Goal: Transaction & Acquisition: Obtain resource

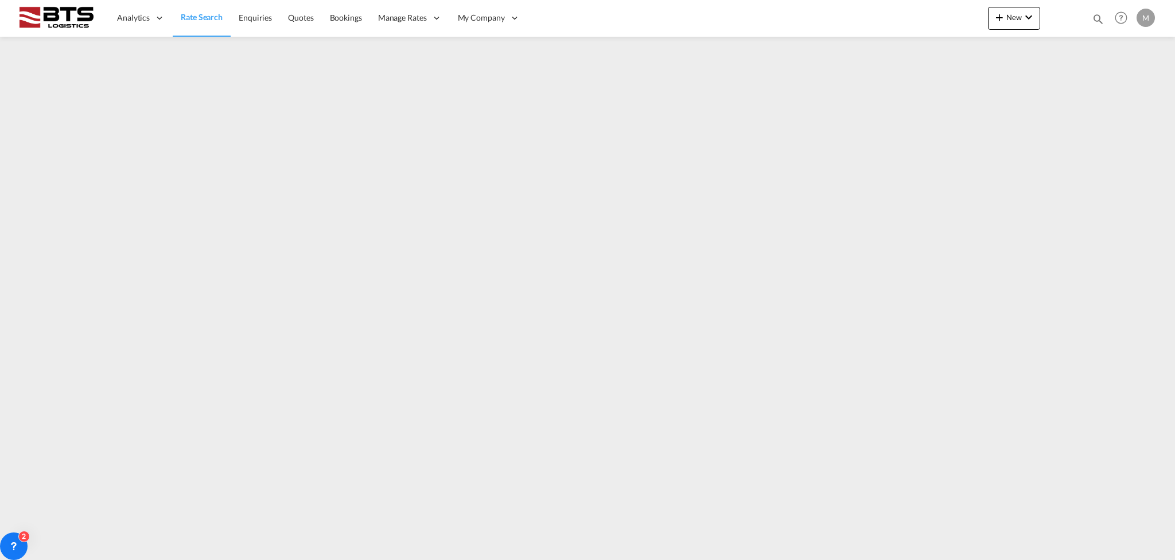
click at [191, 24] on link "Rate Search" at bounding box center [202, 17] width 58 height 37
click at [213, 21] on span "Rate Search" at bounding box center [201, 18] width 41 height 10
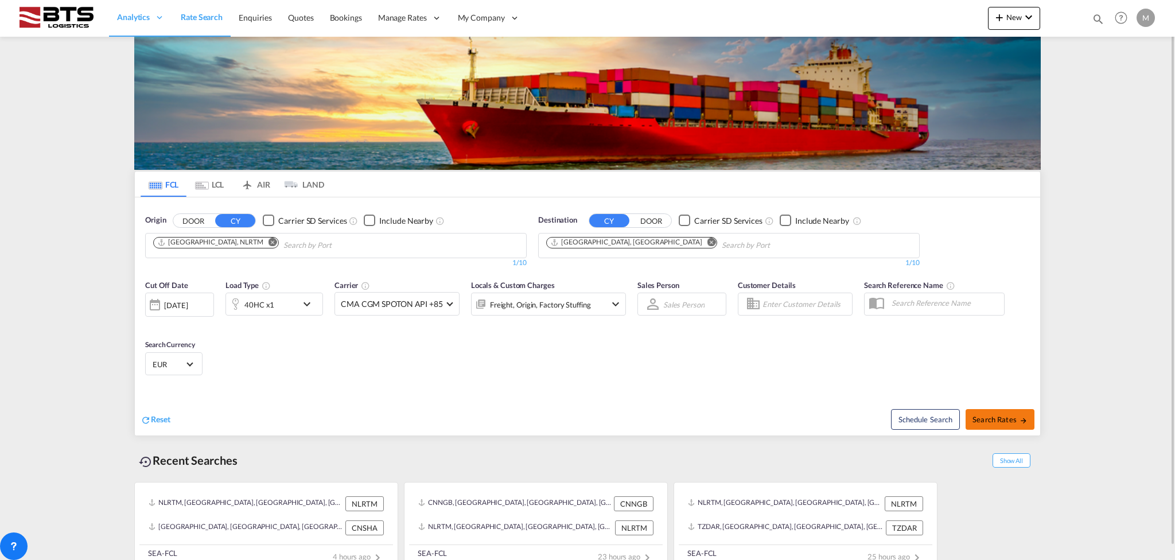
click at [987, 421] on span "Search Rates" at bounding box center [1000, 419] width 55 height 9
type input "NLRTM to CNSHA / [DATE]"
